Goal: Task Accomplishment & Management: Manage account settings

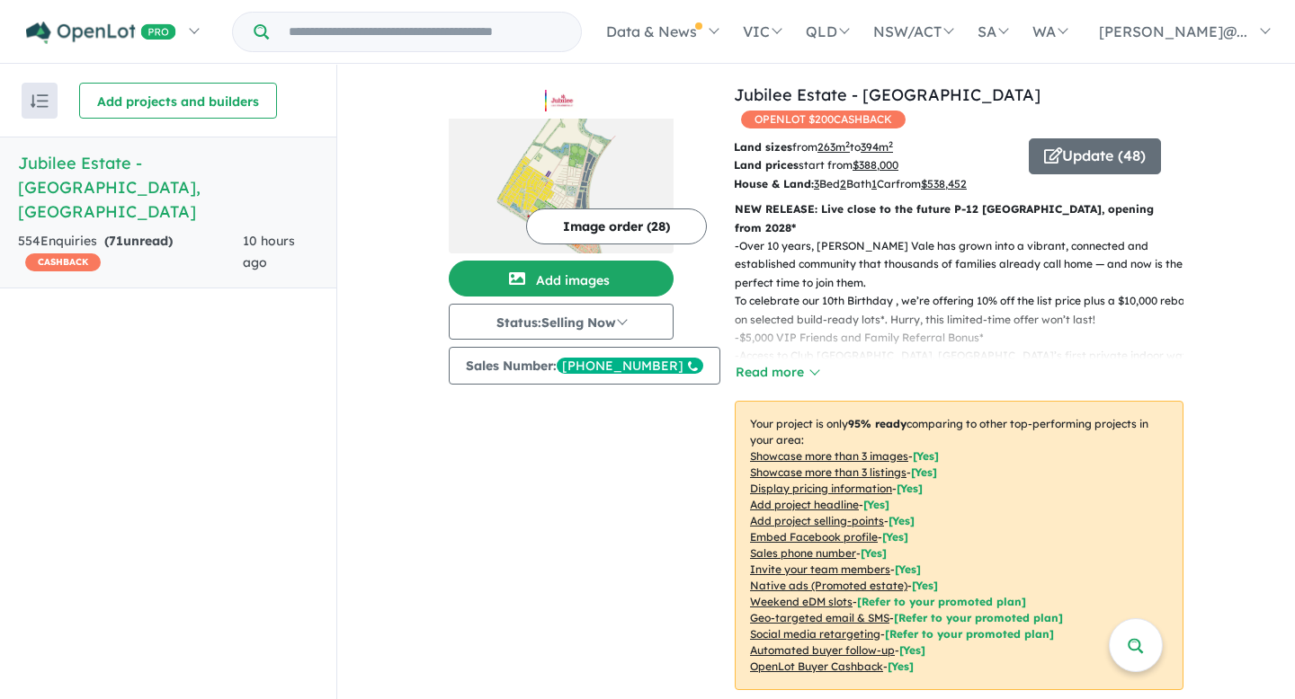
scroll to position [660, 0]
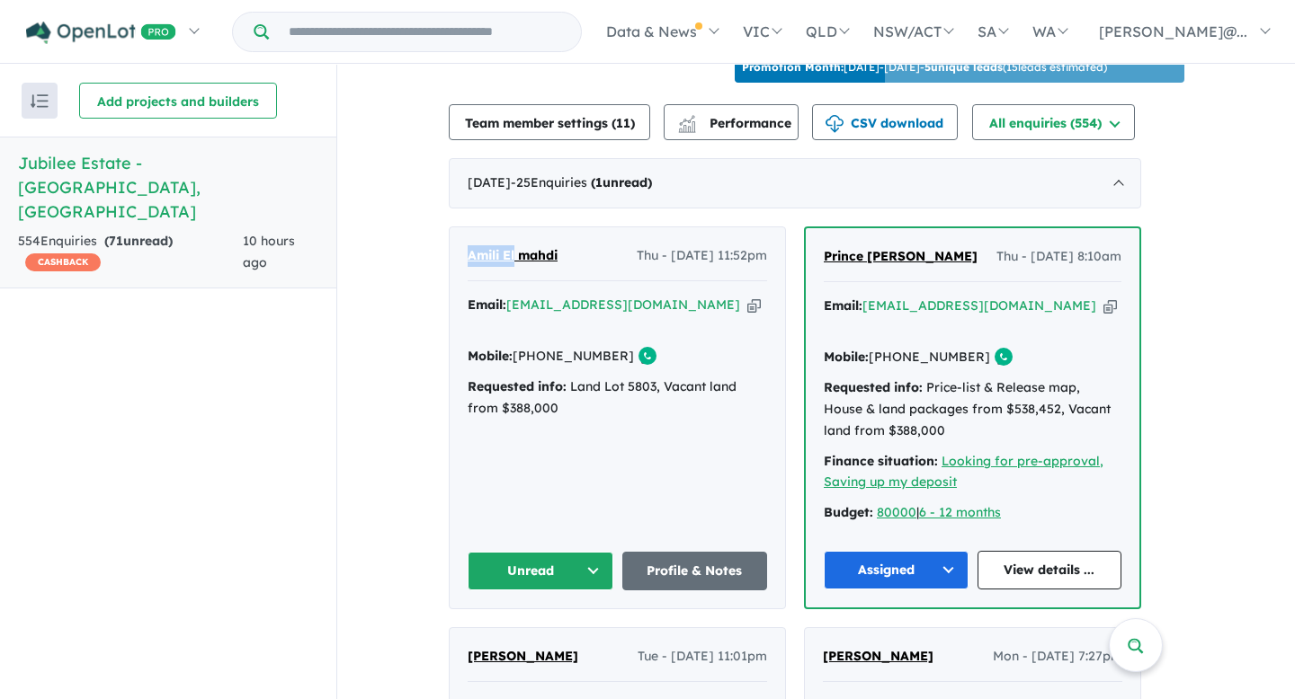
drag, startPoint x: 474, startPoint y: 248, endPoint x: 524, endPoint y: 256, distance: 51.0
click at [524, 256] on div "Amili El mahdi Thu - [DATE] 11:52pm Email: [EMAIL_ADDRESS][DOMAIN_NAME] Copied!…" at bounding box center [617, 417] width 335 height 381
copy span "Amili El"
drag, startPoint x: 571, startPoint y: 253, endPoint x: 530, endPoint y: 253, distance: 40.5
click at [530, 253] on div "Amili El mahdi Thu - [DATE] 11:52pm" at bounding box center [616, 263] width 299 height 36
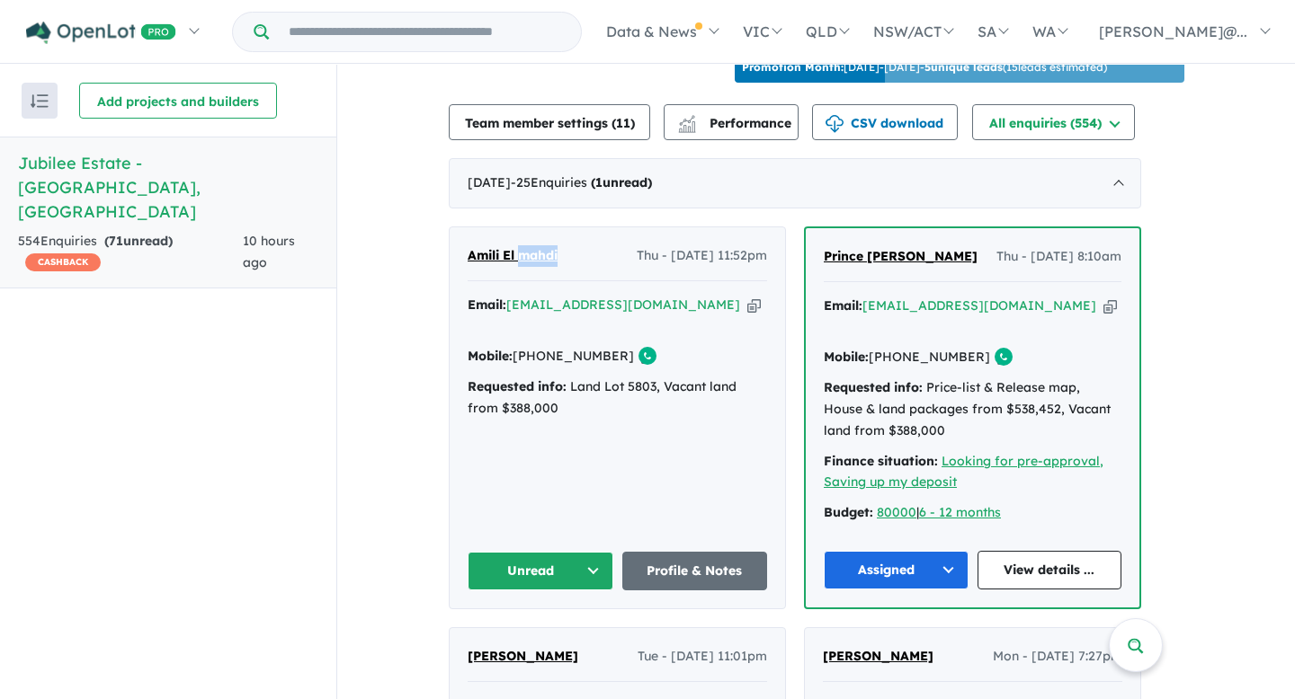
copy span "mahdi"
click at [747, 300] on icon "button" at bounding box center [753, 305] width 13 height 19
copy span "mahdi"
drag, startPoint x: 619, startPoint y: 334, endPoint x: 551, endPoint y: 333, distance: 67.5
click at [551, 348] on link "[PHONE_NUMBER]" at bounding box center [572, 356] width 121 height 16
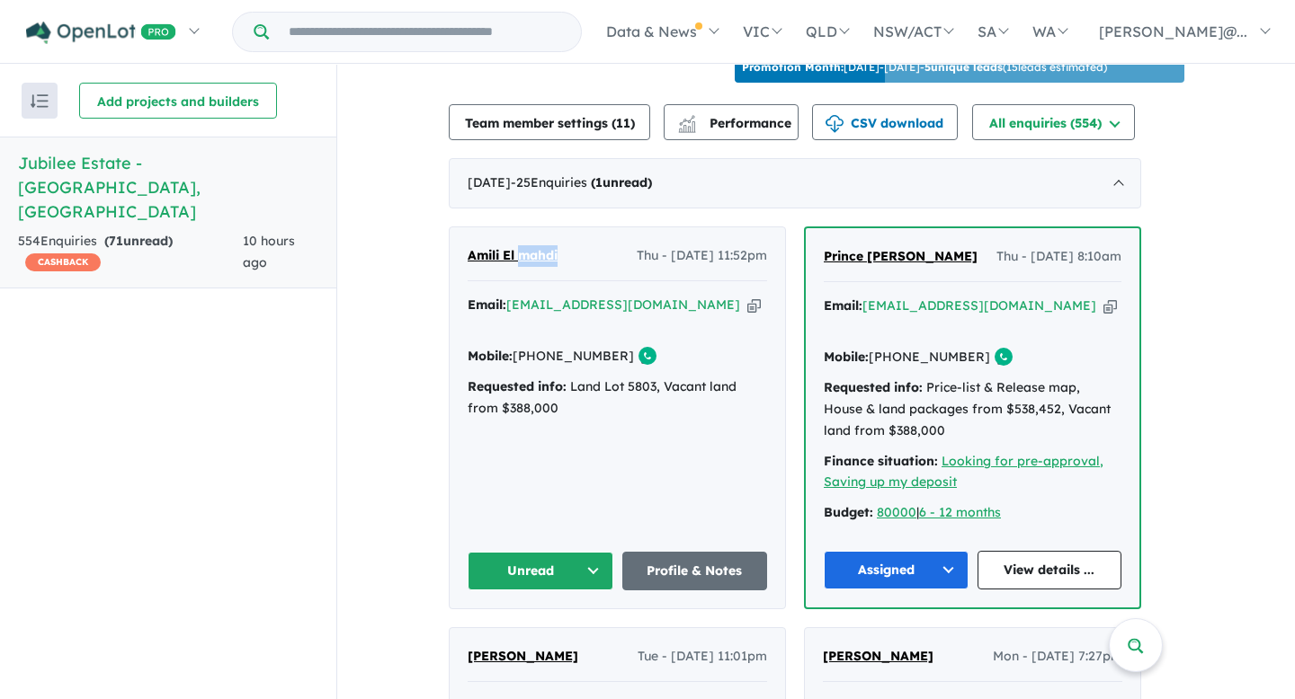
copy link "478 019 052"
click at [580, 552] on button "Unread" at bounding box center [540, 571] width 146 height 39
click at [549, 635] on button "Assigned" at bounding box center [546, 655] width 156 height 41
